Goal: Use online tool/utility: Utilize a website feature to perform a specific function

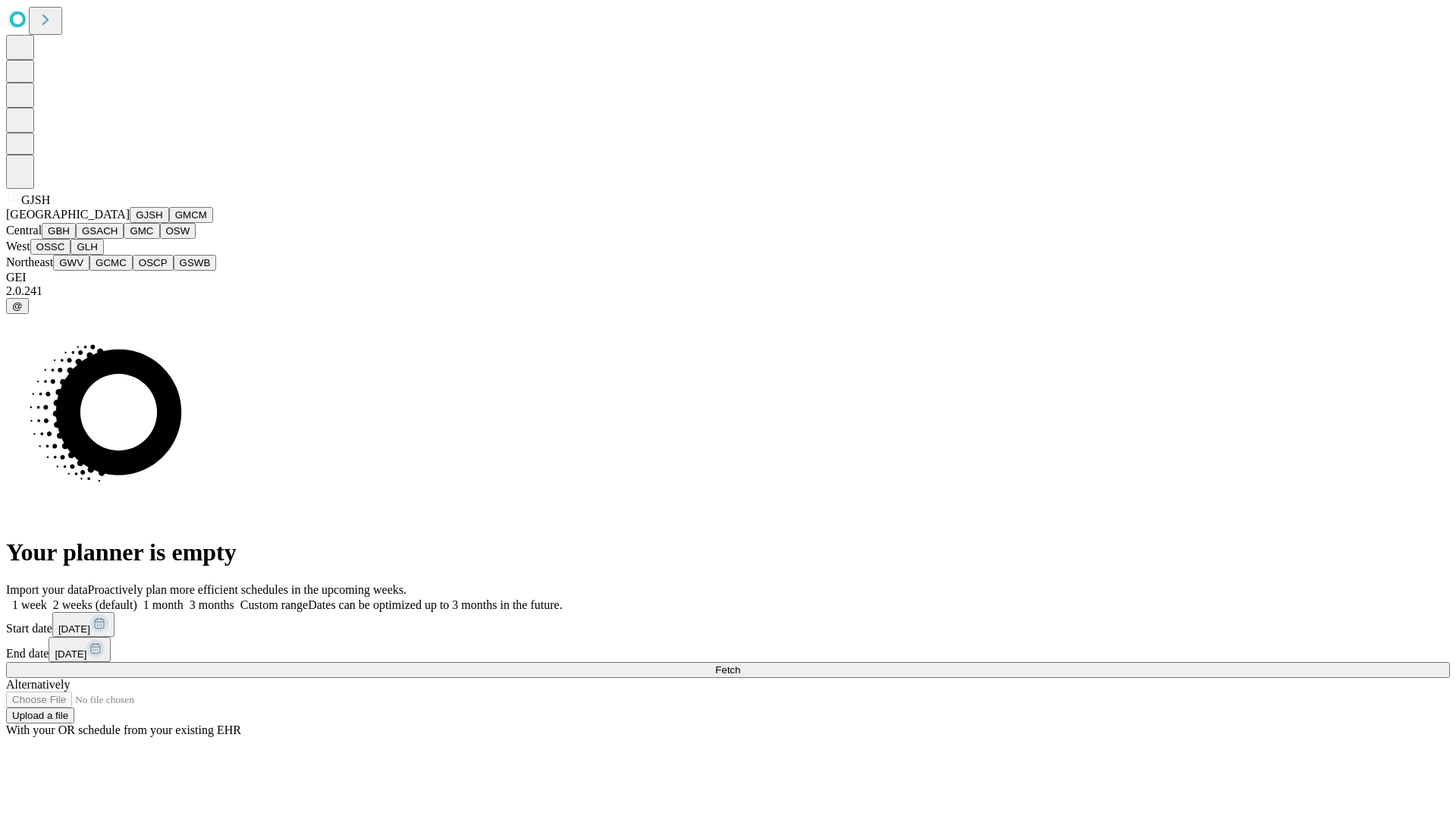
click at [130, 223] on button "GJSH" at bounding box center [150, 215] width 39 height 16
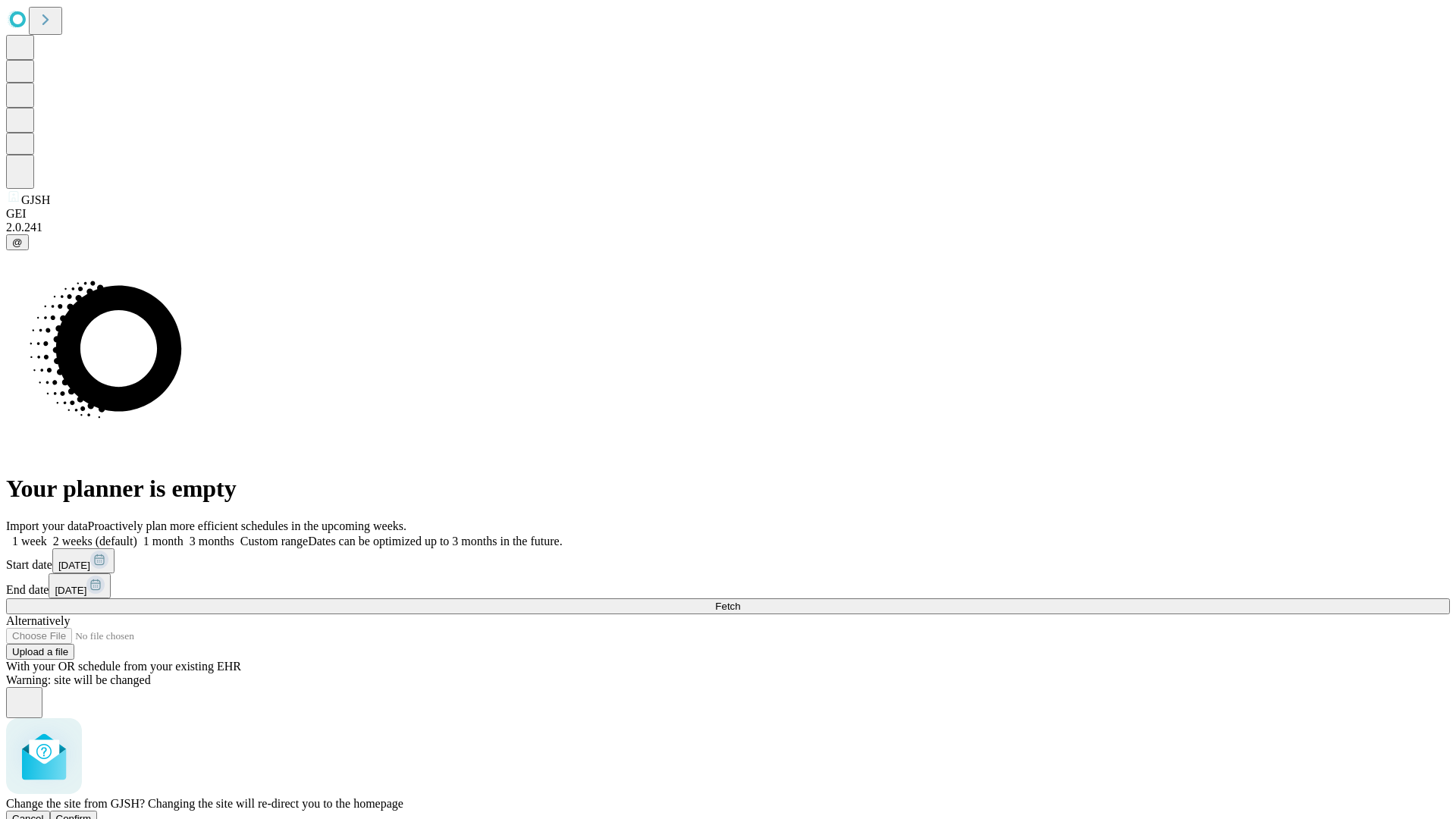
click at [91, 813] on span "Confirm" at bounding box center [74, 818] width 36 height 11
click at [184, 535] on label "1 month" at bounding box center [161, 541] width 46 height 13
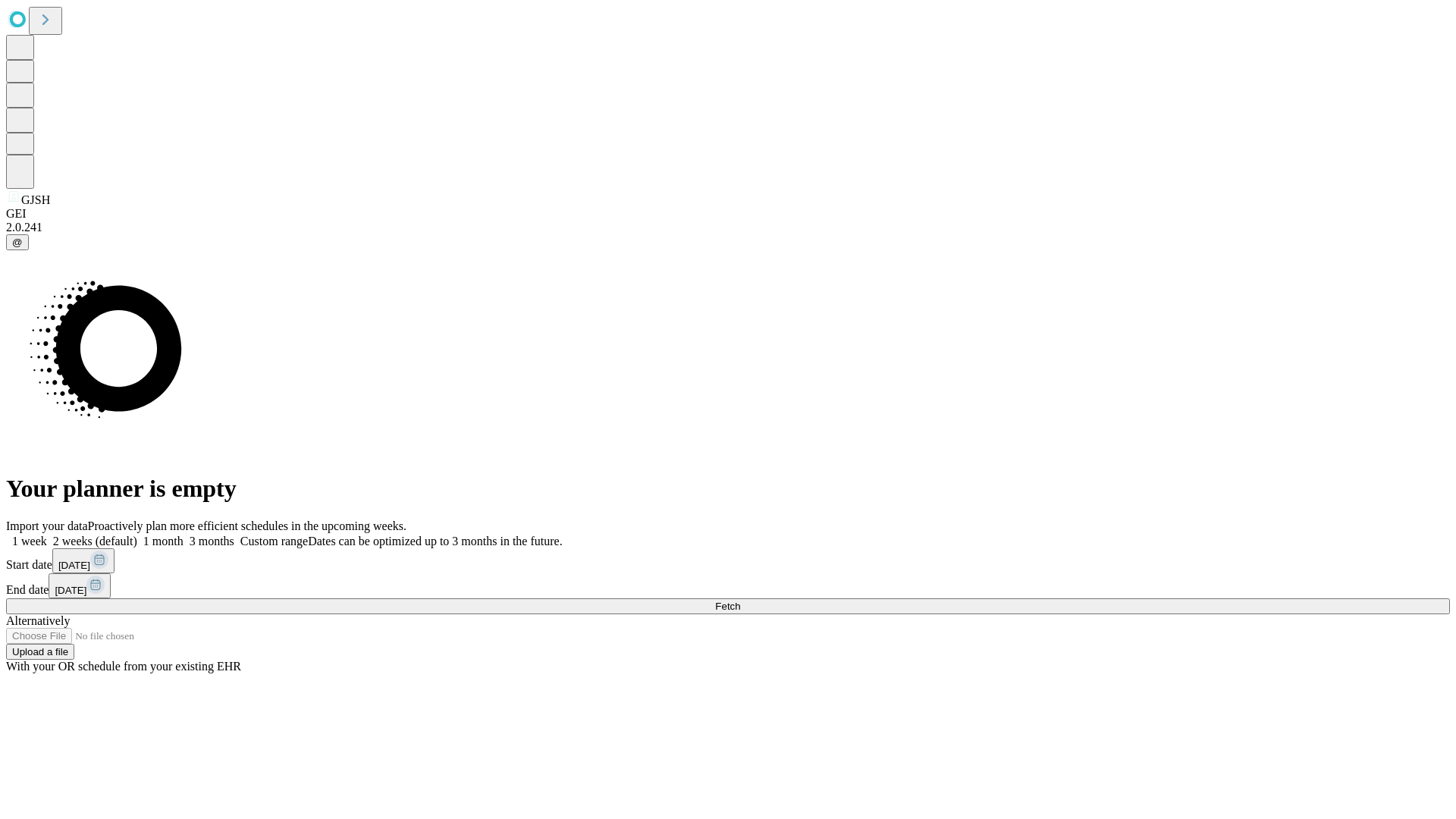
click at [740, 601] on span "Fetch" at bounding box center [727, 606] width 25 height 11
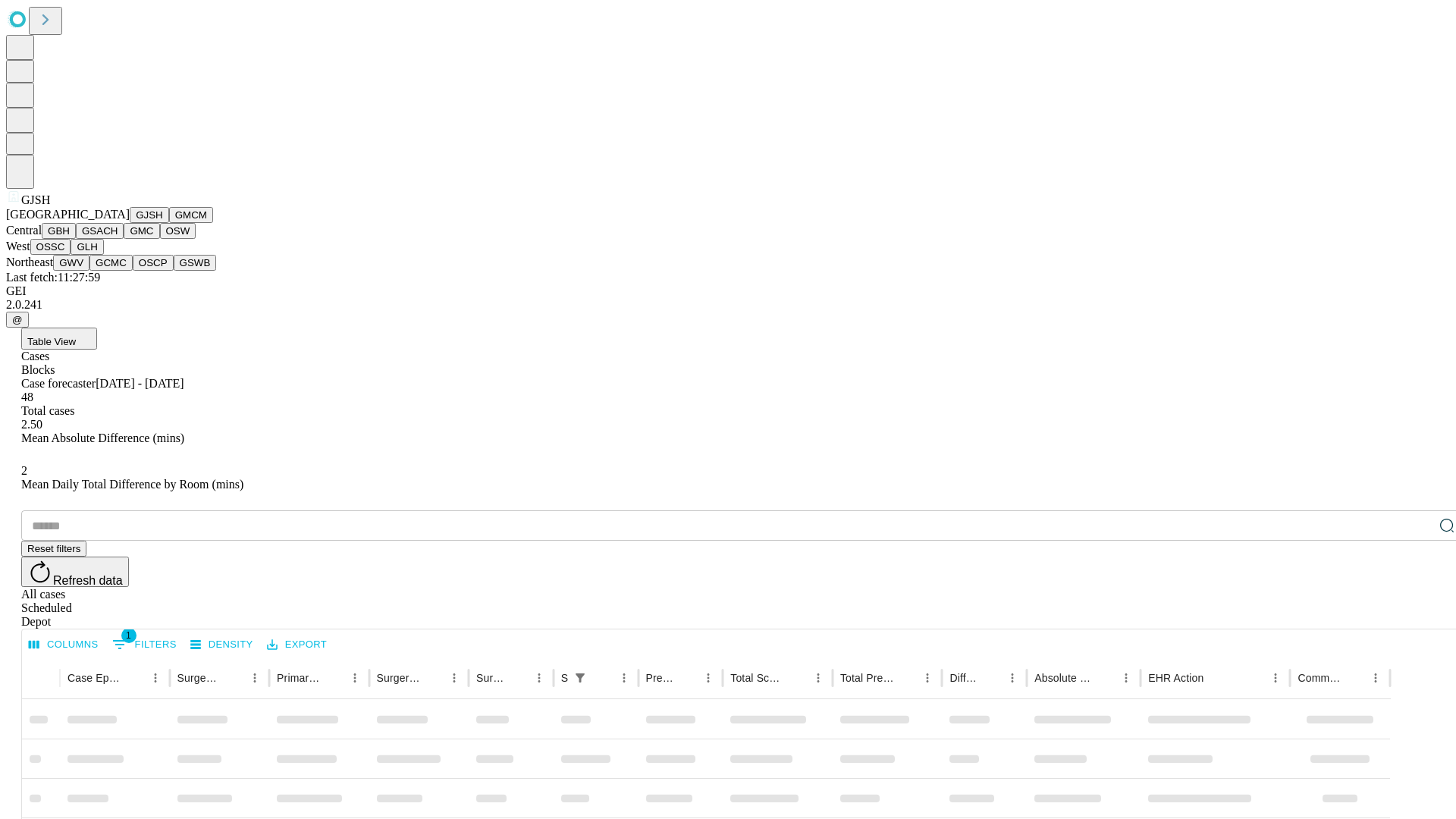
click at [169, 223] on button "GMCM" at bounding box center [191, 215] width 44 height 16
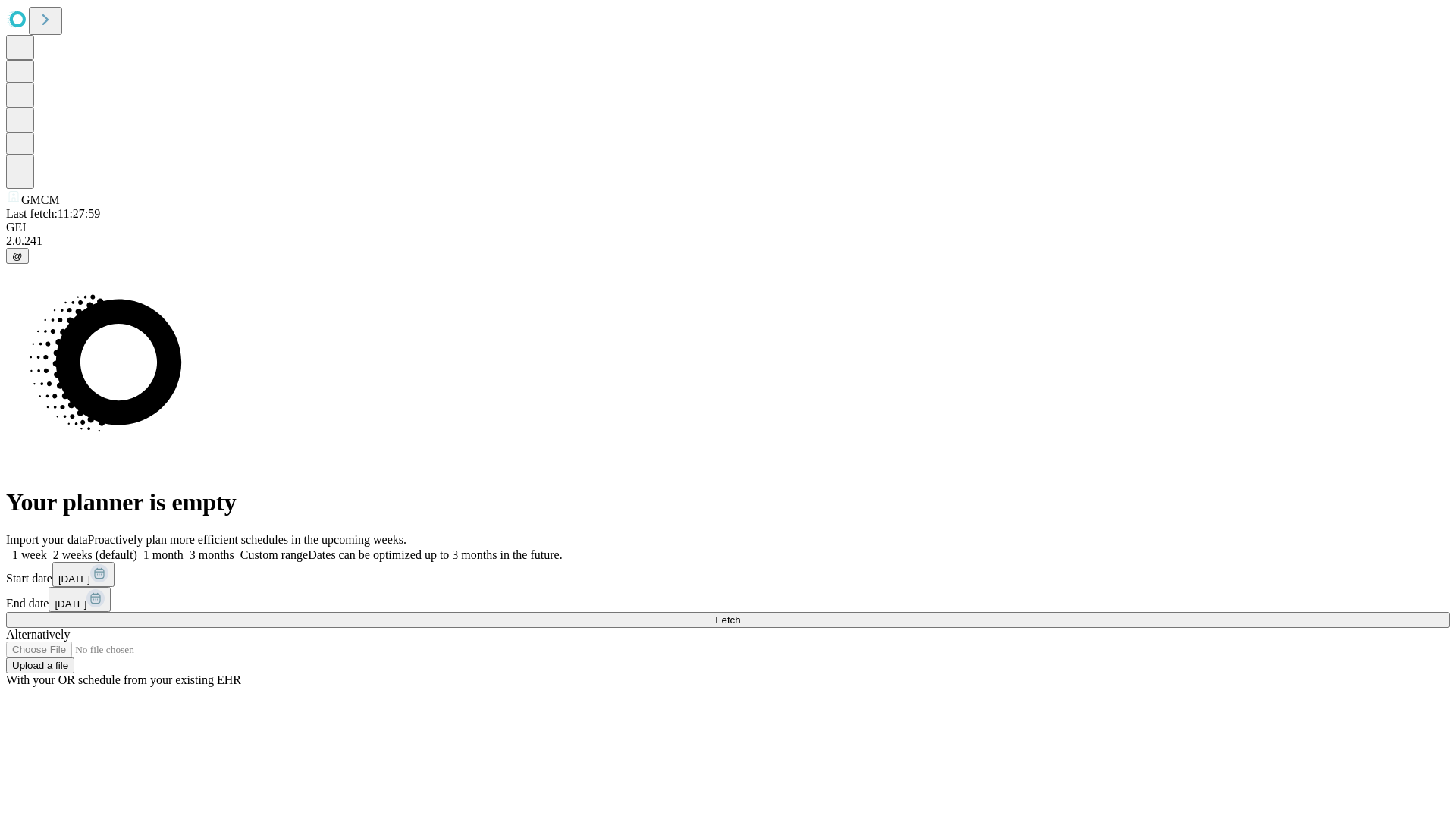
click at [184, 549] on label "1 month" at bounding box center [161, 555] width 46 height 13
click at [740, 615] on span "Fetch" at bounding box center [727, 620] width 25 height 11
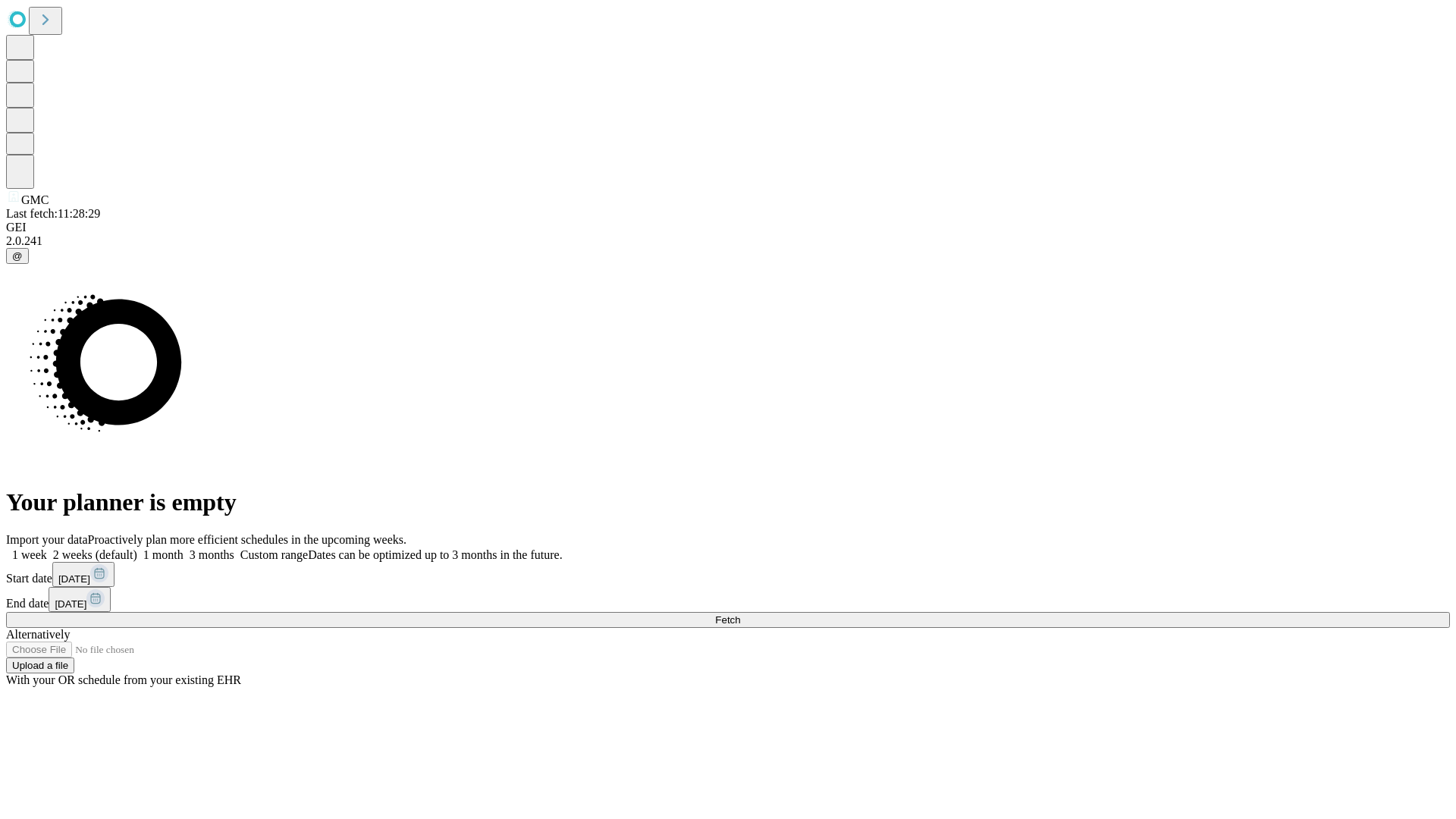
click at [184, 549] on label "1 month" at bounding box center [161, 555] width 46 height 13
click at [740, 615] on span "Fetch" at bounding box center [727, 620] width 25 height 11
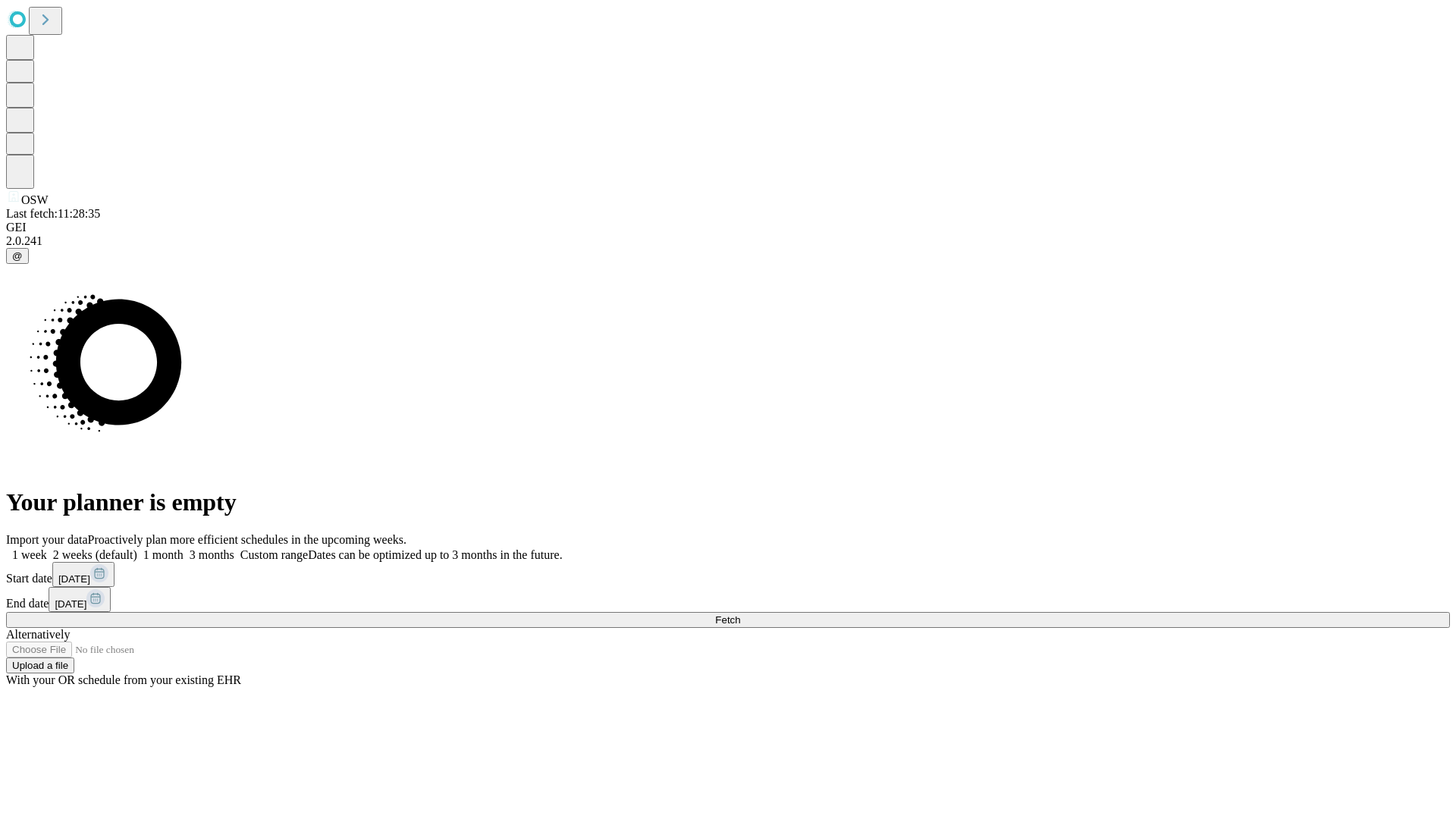
click at [184, 549] on label "1 month" at bounding box center [161, 555] width 46 height 13
click at [740, 615] on span "Fetch" at bounding box center [727, 620] width 25 height 11
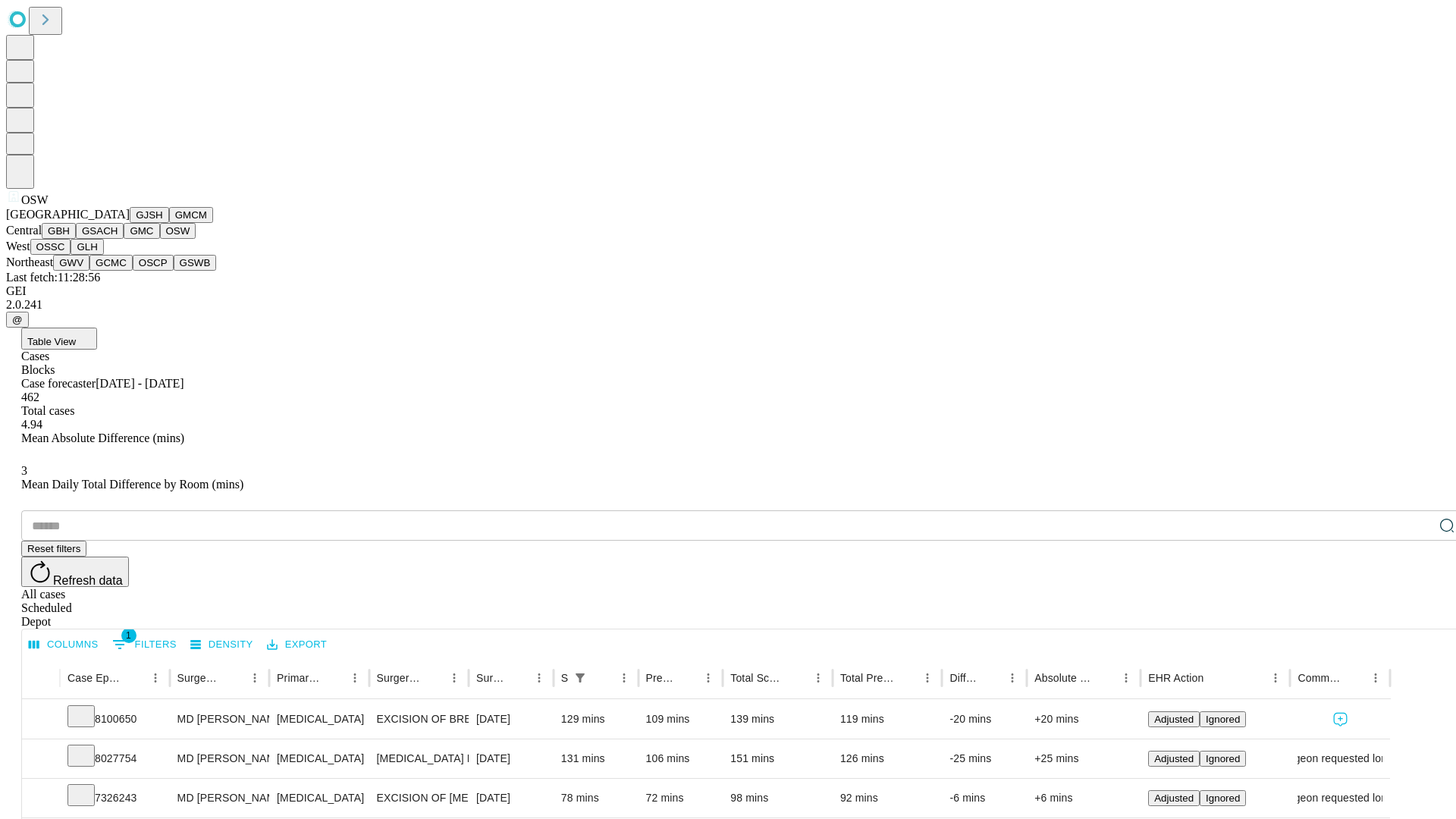
click at [71, 255] on button "OSSC" at bounding box center [50, 247] width 41 height 16
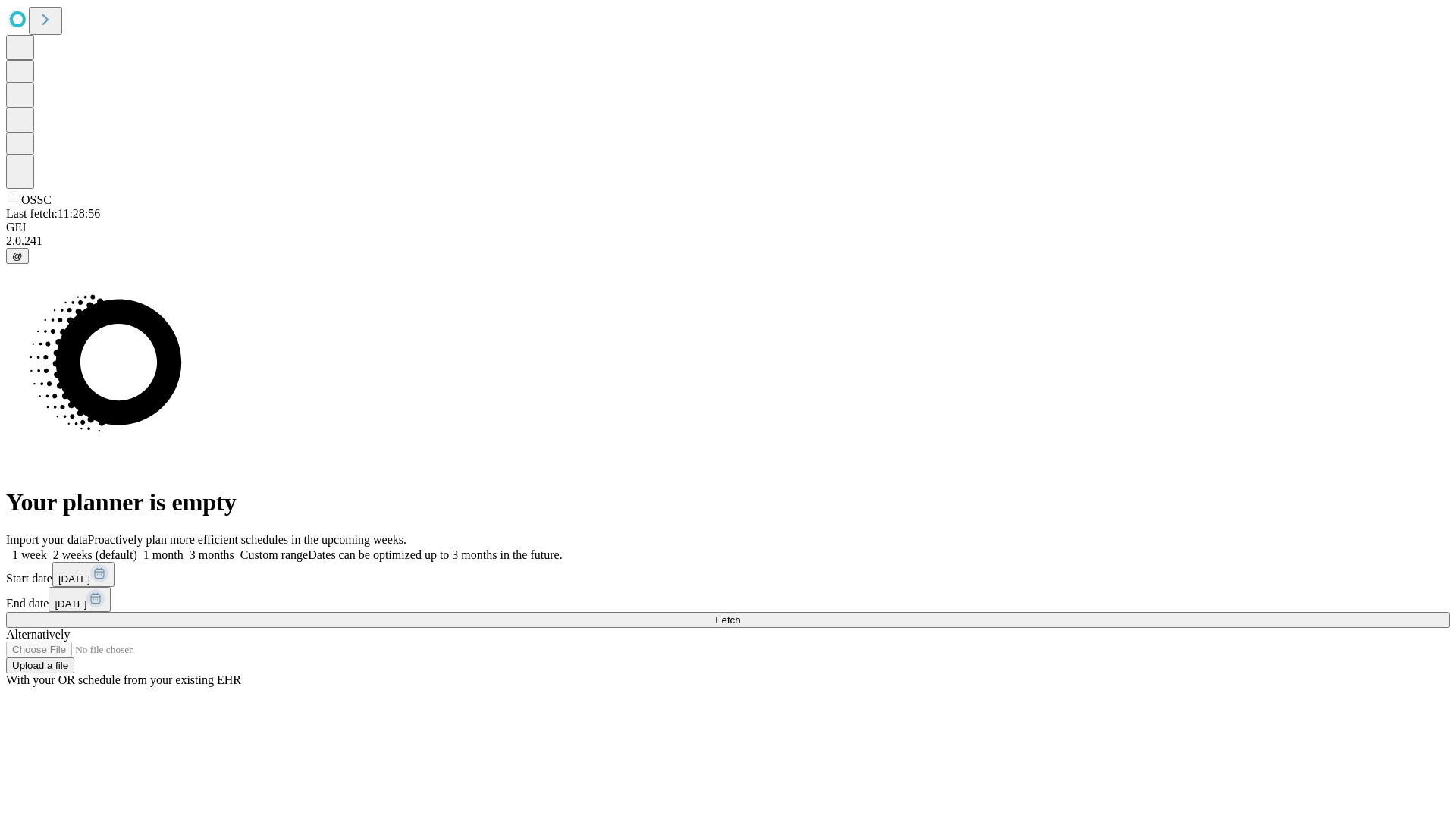
click at [740, 615] on span "Fetch" at bounding box center [727, 620] width 25 height 11
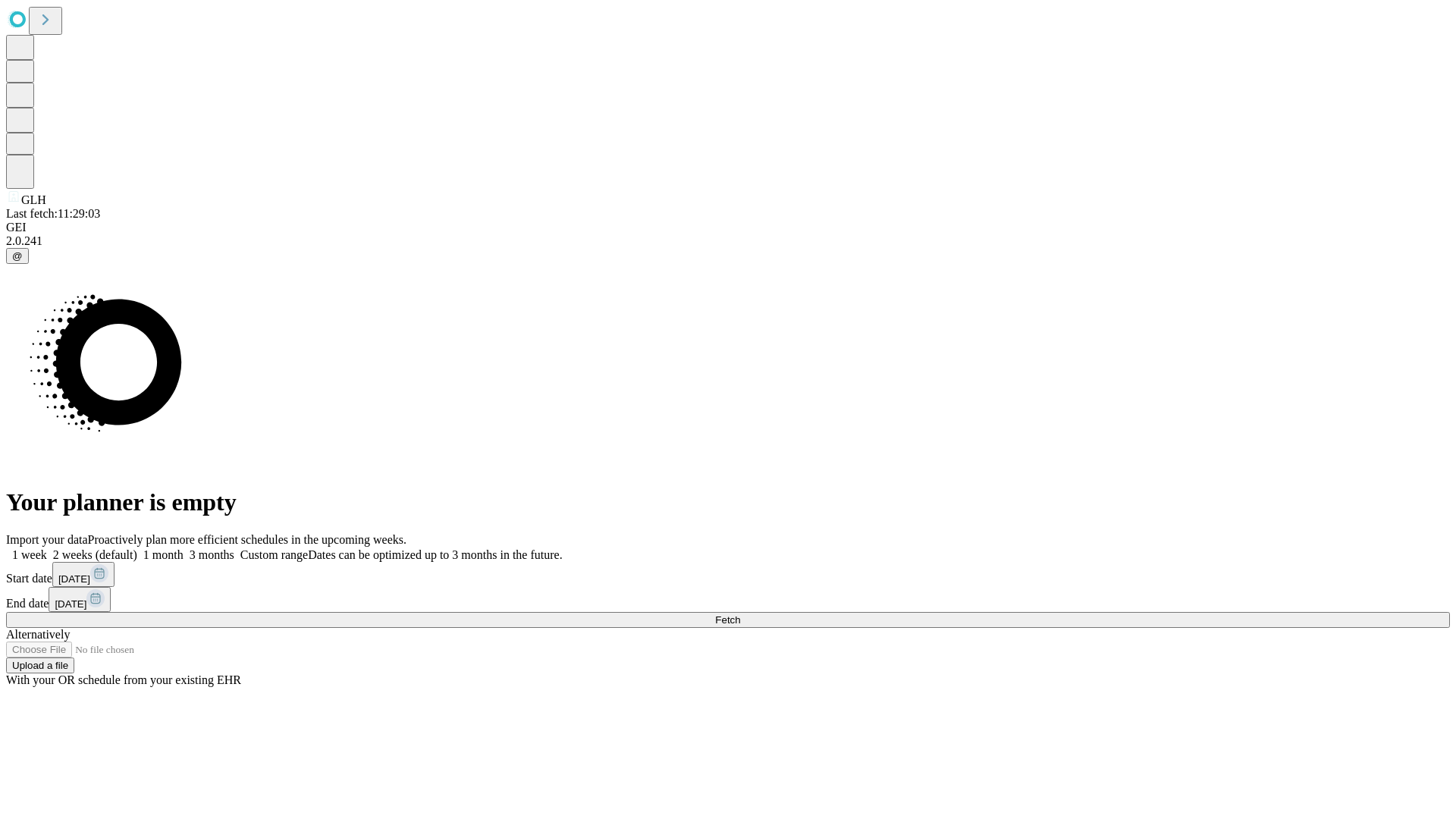
click at [184, 549] on label "1 month" at bounding box center [161, 555] width 46 height 13
click at [740, 615] on span "Fetch" at bounding box center [727, 620] width 25 height 11
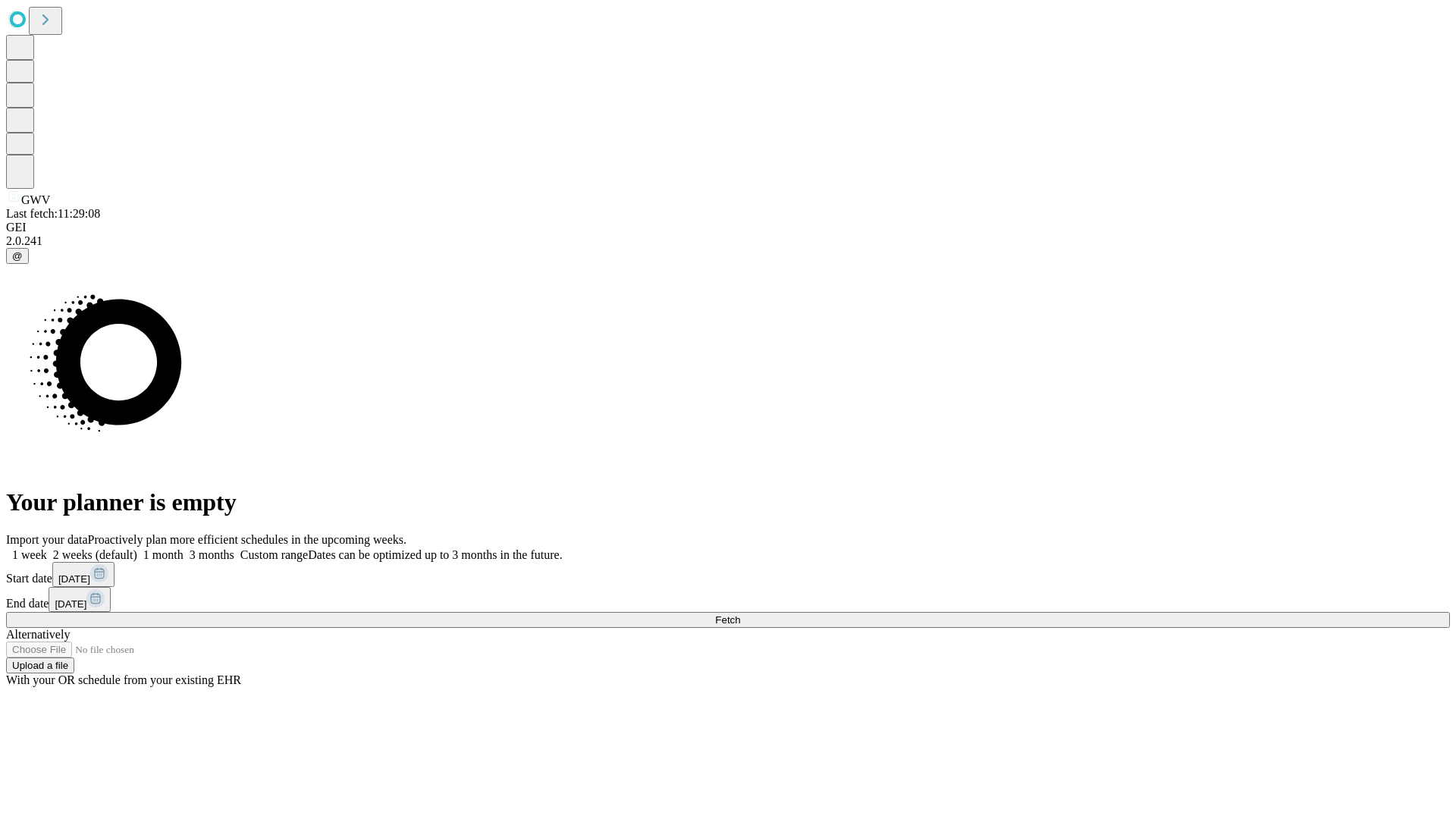
click at [184, 549] on label "1 month" at bounding box center [161, 555] width 46 height 13
click at [740, 615] on span "Fetch" at bounding box center [727, 620] width 25 height 11
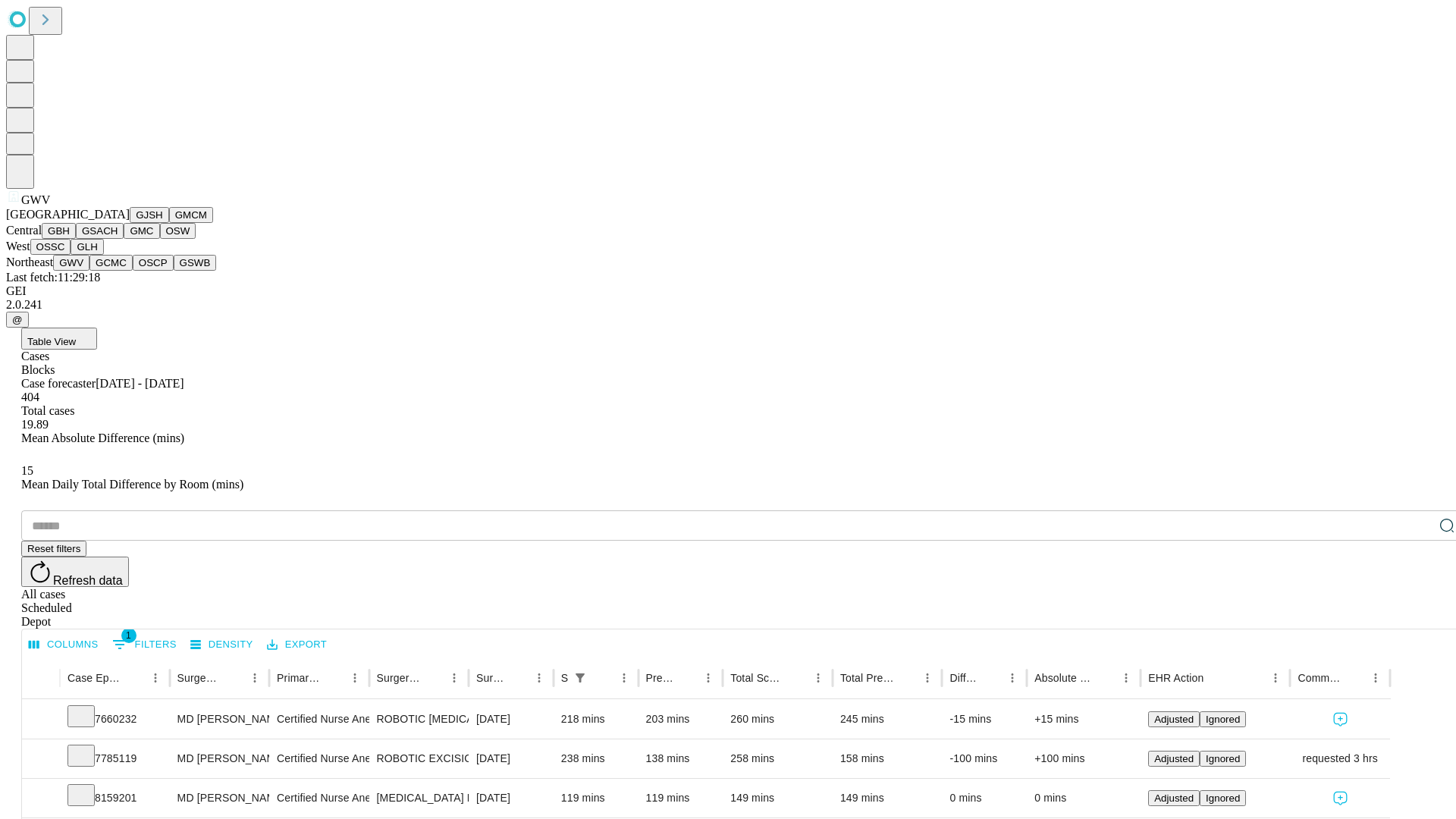
click at [118, 271] on button "GCMC" at bounding box center [111, 262] width 44 height 16
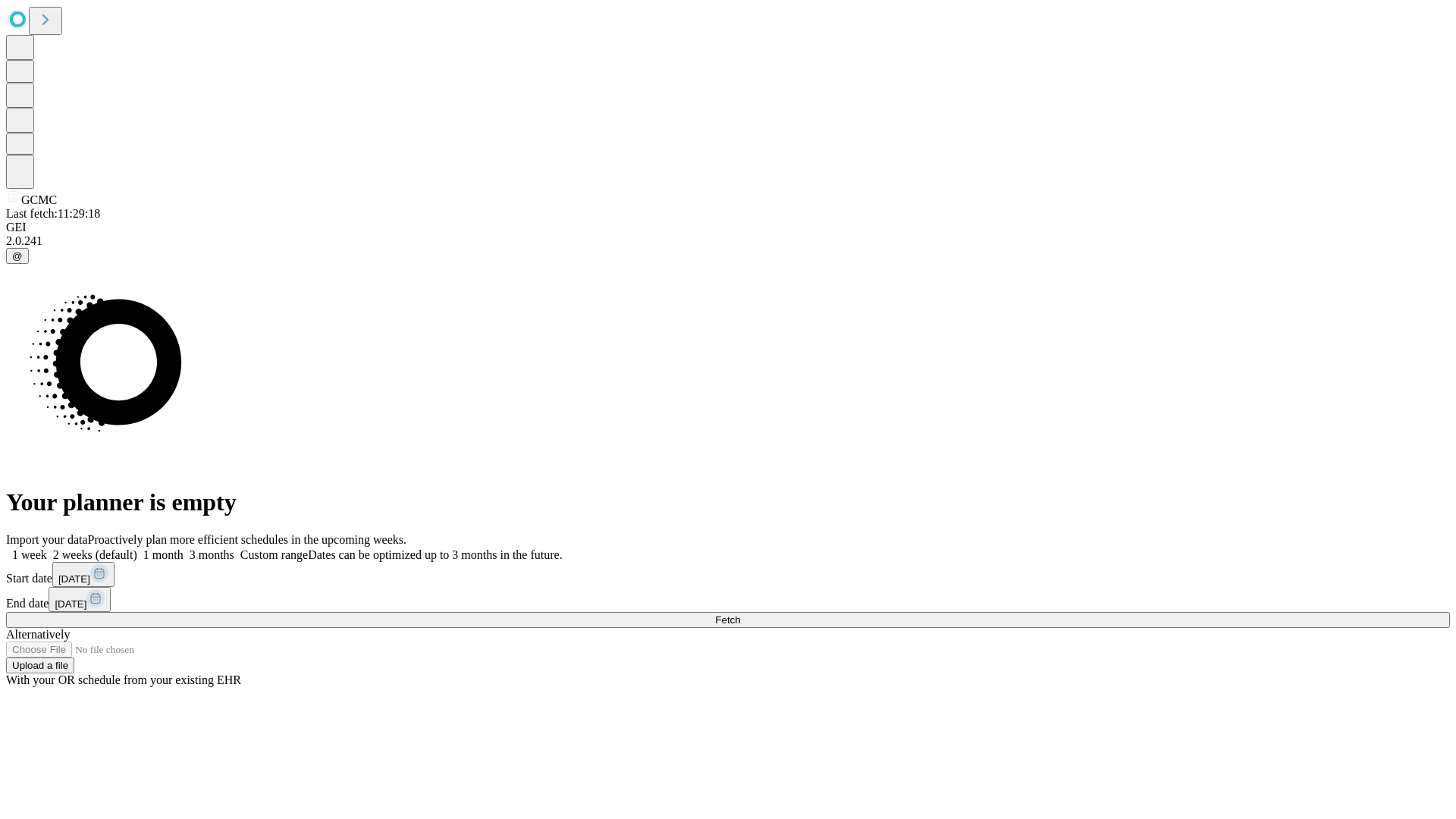
click at [184, 549] on label "1 month" at bounding box center [161, 555] width 46 height 13
click at [740, 615] on span "Fetch" at bounding box center [727, 620] width 25 height 11
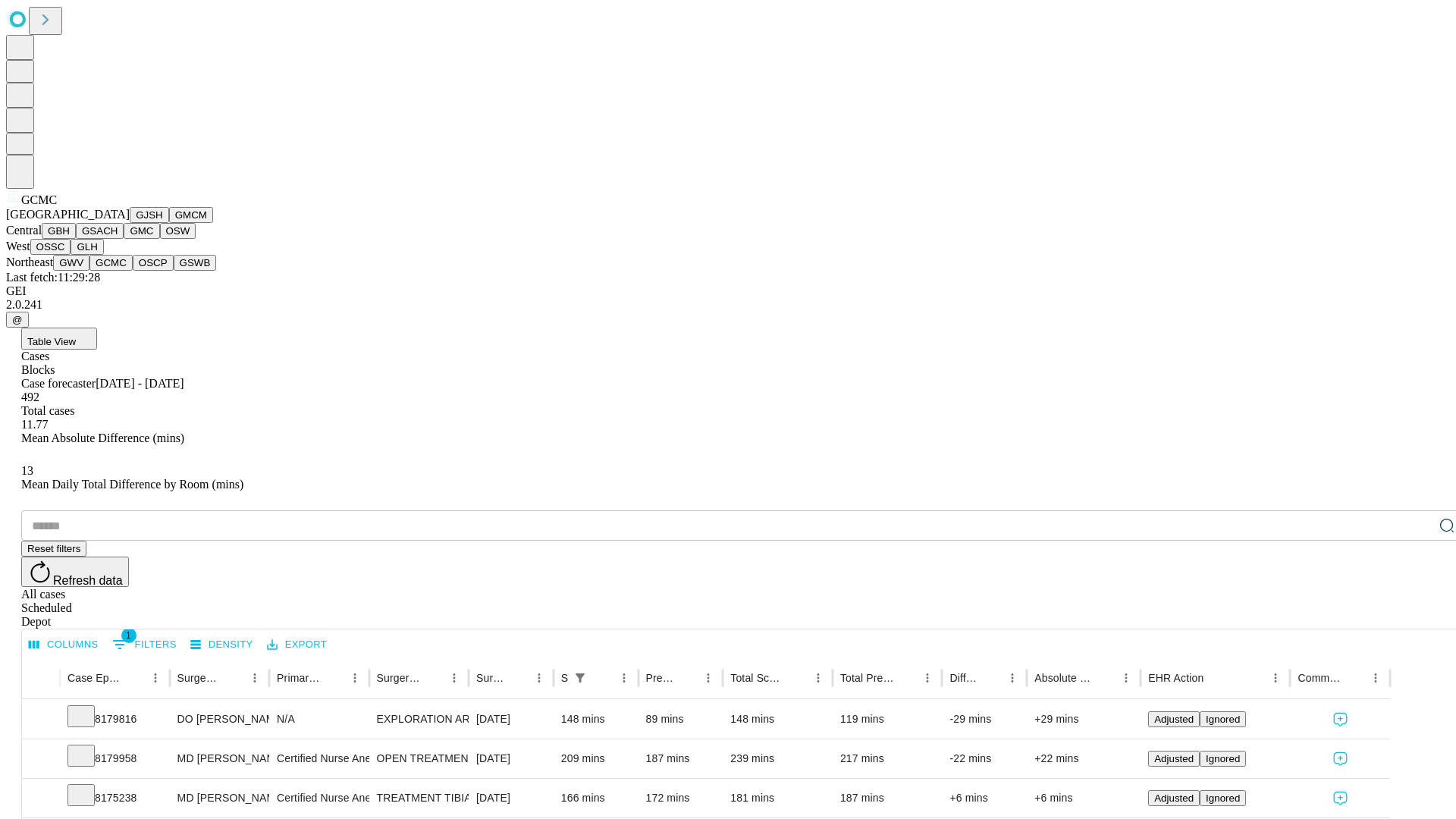
click at [132, 271] on button "OSCP" at bounding box center [153, 262] width 41 height 16
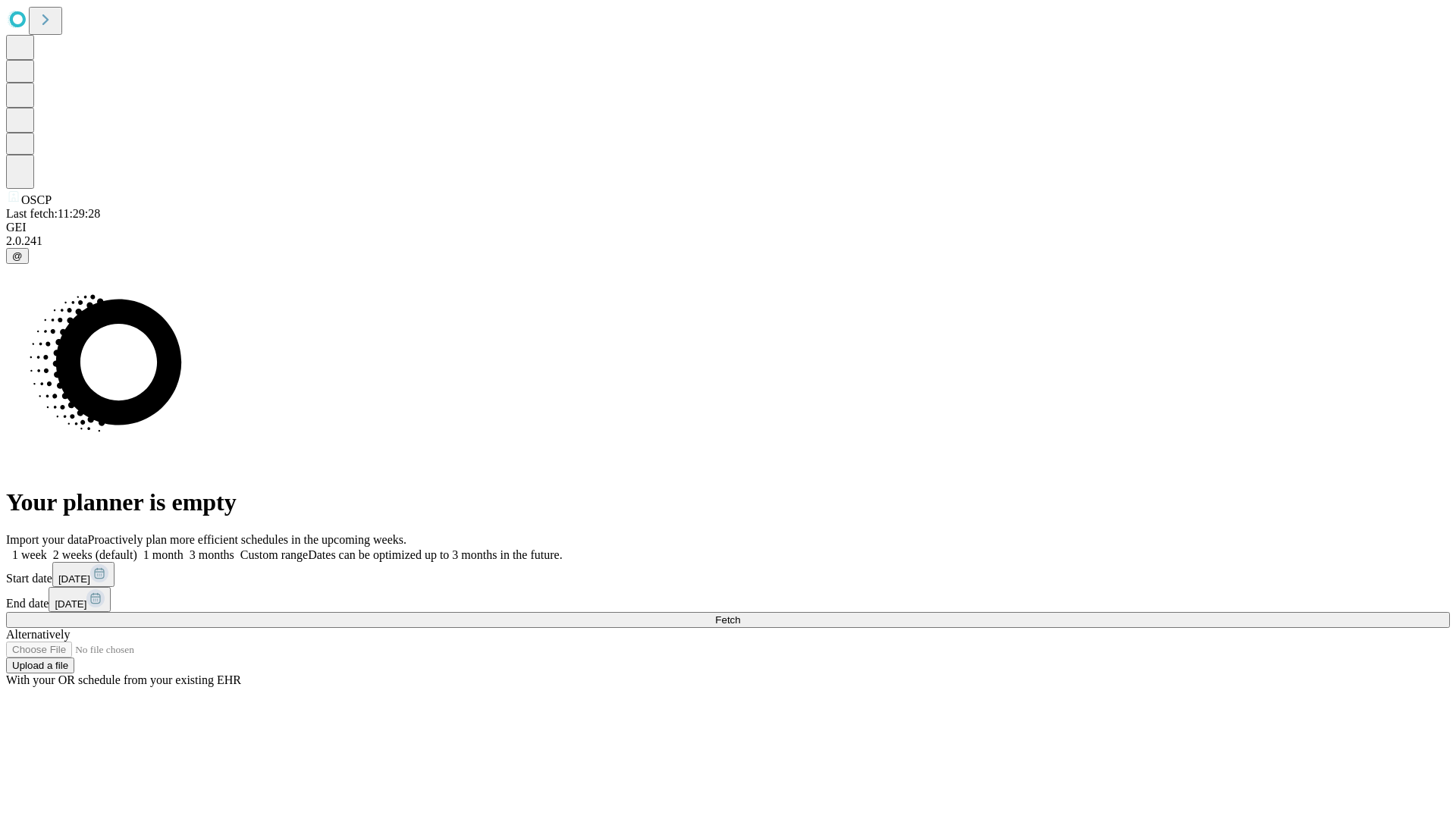
click at [184, 549] on label "1 month" at bounding box center [161, 555] width 46 height 13
click at [740, 615] on span "Fetch" at bounding box center [727, 620] width 25 height 11
